Goal: Information Seeking & Learning: Compare options

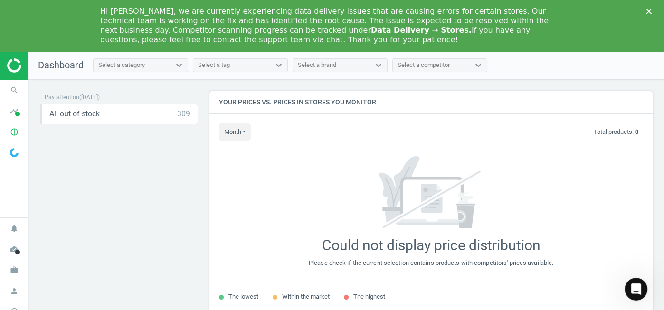
scroll to position [242, 452]
click at [13, 131] on icon "pie_chart_outlined" at bounding box center [14, 132] width 18 height 18
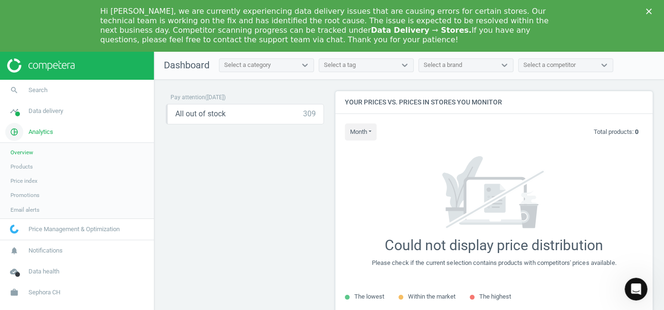
scroll to position [4, 5]
click at [26, 295] on span "work" at bounding box center [14, 293] width 29 height 21
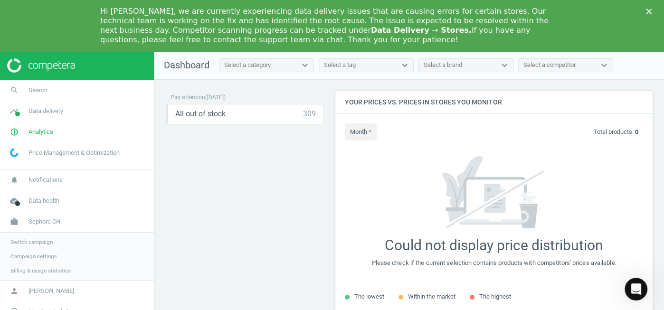
click at [24, 246] on span "Switch campaign" at bounding box center [31, 242] width 42 height 8
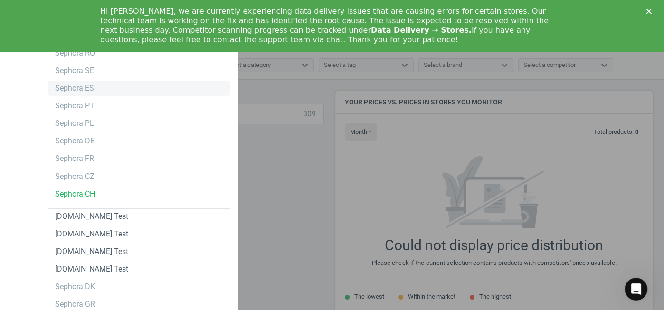
click at [77, 86] on div "Sephora ES" at bounding box center [74, 88] width 39 height 10
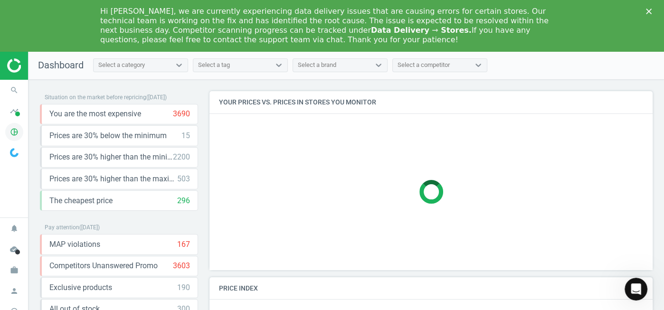
click at [9, 139] on icon "pie_chart_outlined" at bounding box center [14, 132] width 18 height 18
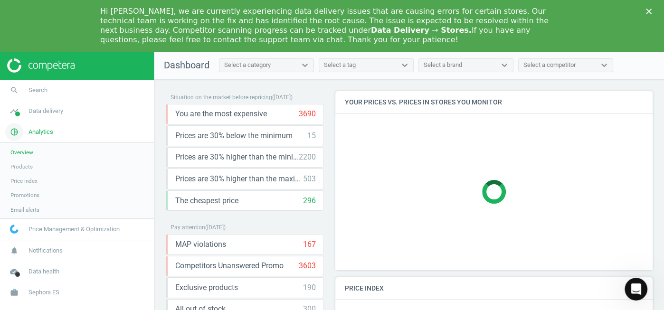
scroll to position [5, 5]
click at [15, 114] on icon "timeline" at bounding box center [14, 111] width 18 height 18
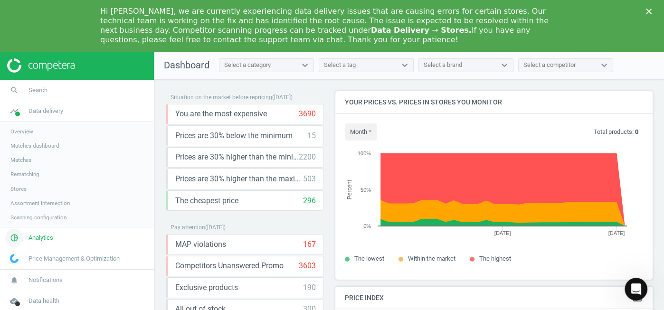
click at [11, 231] on icon "pie_chart_outlined" at bounding box center [14, 238] width 18 height 18
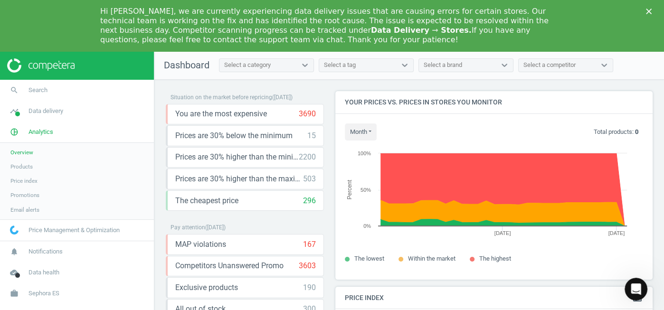
click at [24, 164] on span "Products" at bounding box center [21, 167] width 22 height 8
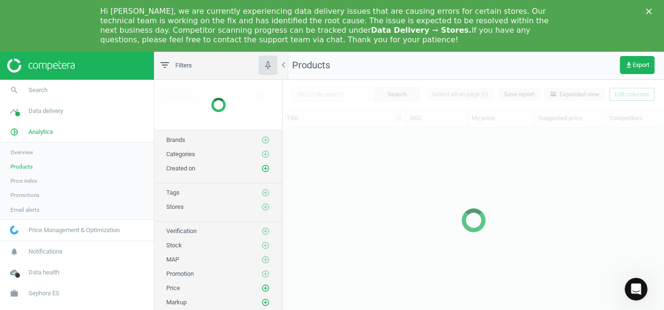
scroll to position [200, 373]
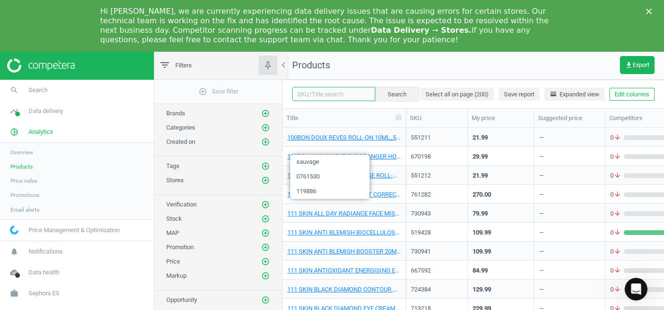
click at [352, 93] on input "text" at bounding box center [333, 94] width 83 height 14
paste input "739222"
type input "739222"
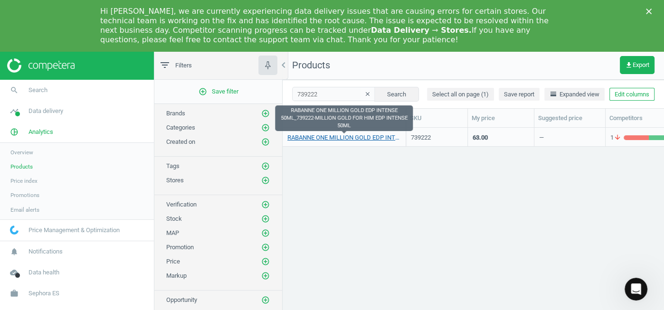
click at [332, 142] on link "RABANNE ONE MILLION GOLD EDP INTENSE 50ML_739222-MILLION GOLD FOR HIM EDP INTEN…" at bounding box center [344, 137] width 114 height 9
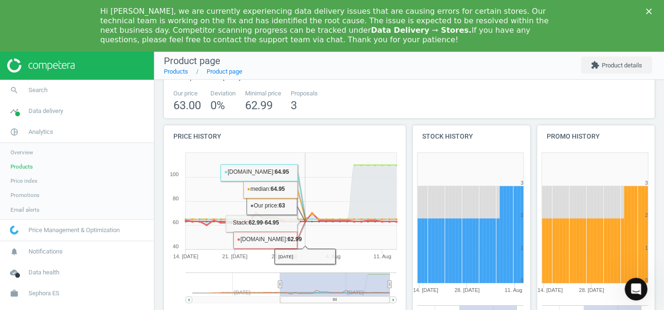
scroll to position [219, 0]
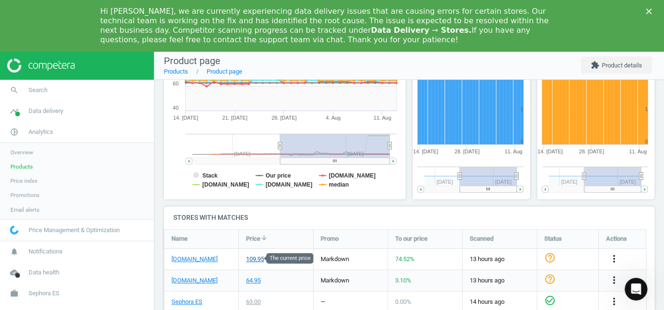
click at [256, 258] on div "109.95" at bounding box center [255, 259] width 18 height 9
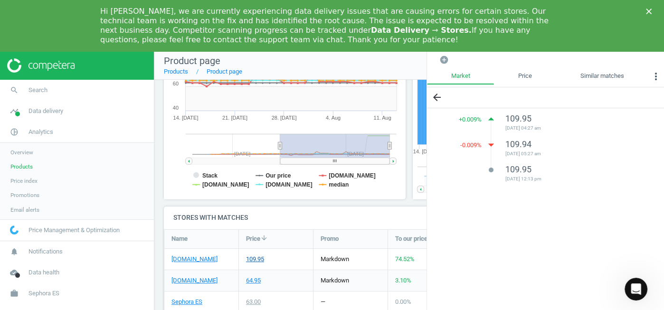
click at [256, 258] on div "109.95" at bounding box center [255, 259] width 18 height 9
click at [187, 258] on link "[DOMAIN_NAME]" at bounding box center [194, 259] width 46 height 9
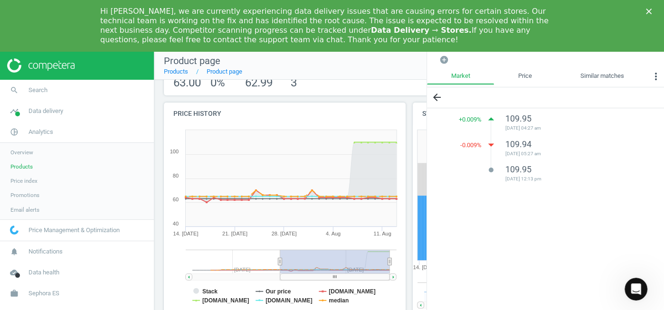
scroll to position [0, 0]
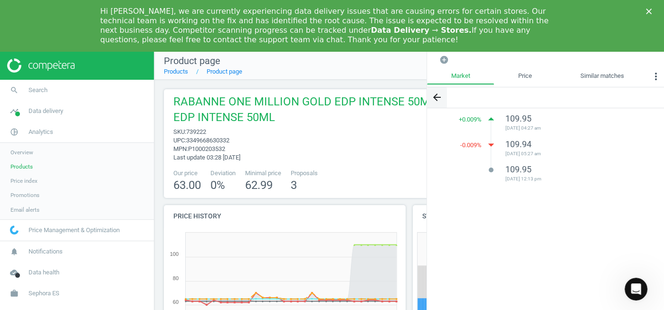
click at [438, 92] on icon "arrow_back" at bounding box center [436, 97] width 11 height 11
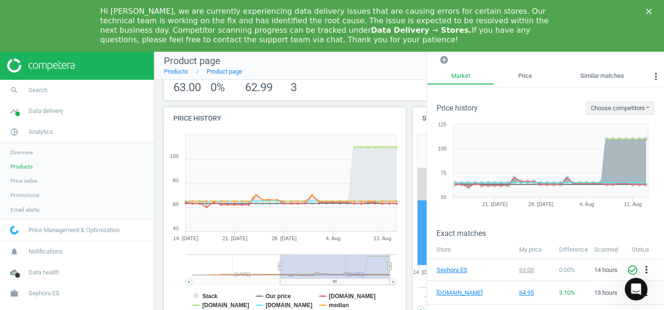
scroll to position [98, 0]
click at [653, 9] on div "Close" at bounding box center [651, 12] width 10 height 6
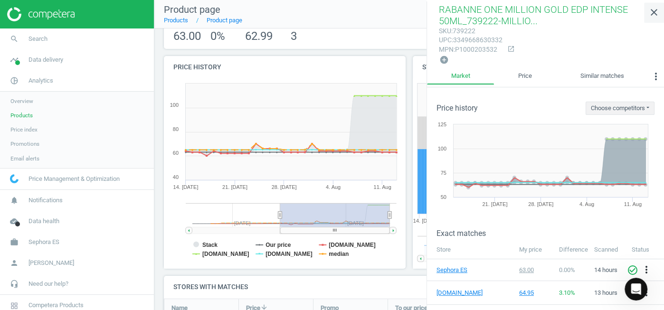
click at [656, 11] on icon "close" at bounding box center [653, 12] width 11 height 11
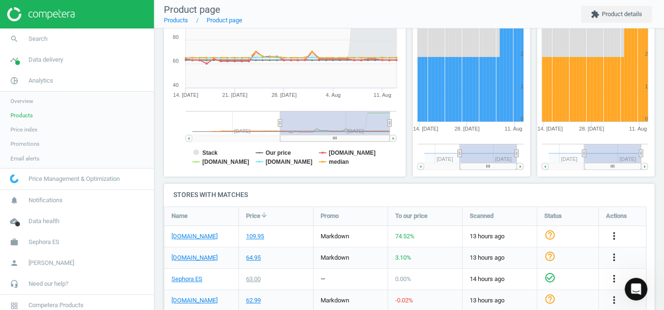
scroll to position [219, 0]
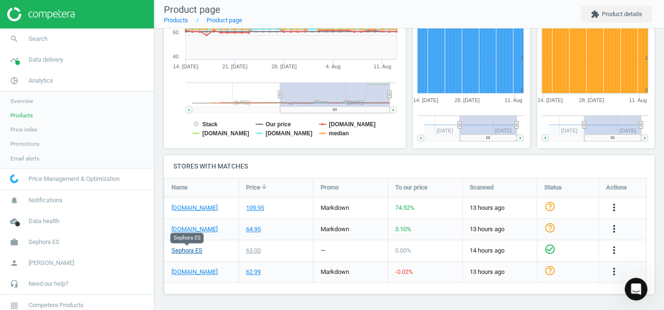
click at [185, 247] on link "Sephora ES" at bounding box center [186, 251] width 31 height 9
click at [253, 228] on div "64.95" at bounding box center [253, 229] width 15 height 9
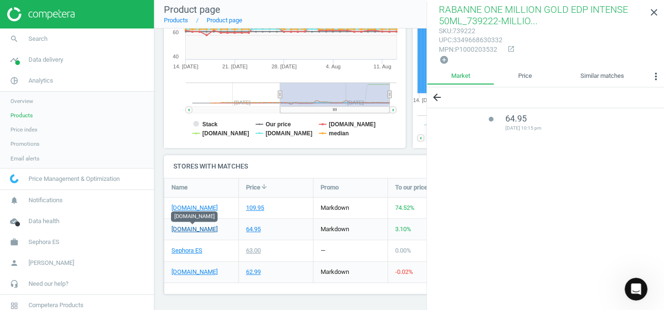
click at [206, 228] on link "[DOMAIN_NAME]" at bounding box center [194, 229] width 46 height 9
click at [292, 288] on div "Name Price arrow_downward Promo To our price Scanned Status Actions [DOMAIN_NAM…" at bounding box center [405, 236] width 483 height 116
